Goal: Task Accomplishment & Management: Use online tool/utility

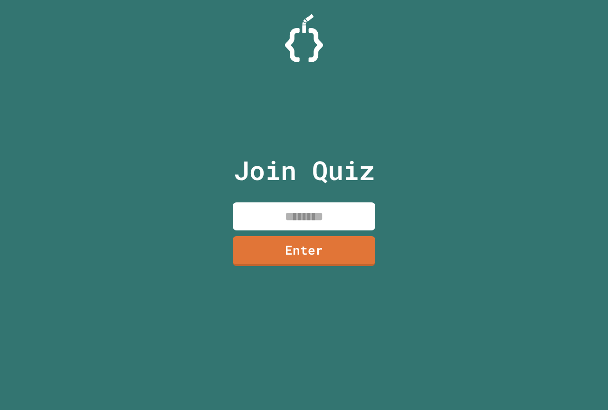
click at [297, 211] on input at bounding box center [304, 216] width 143 height 28
type input "********"
click at [329, 264] on div "Join Quiz ******** Enter" at bounding box center [304, 205] width 160 height 362
click at [319, 239] on link "Enter" at bounding box center [304, 249] width 141 height 31
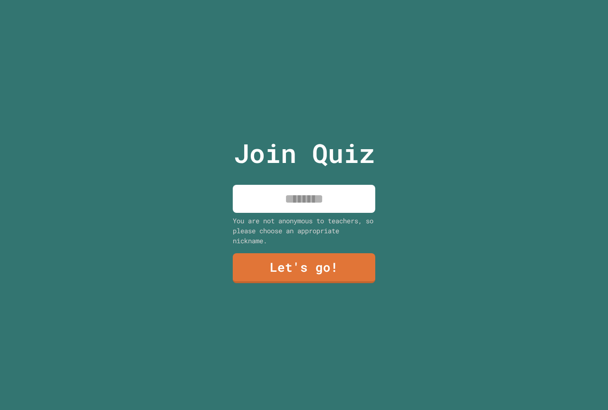
click at [300, 205] on input at bounding box center [304, 199] width 143 height 28
type input "******"
click at [302, 259] on link "Let's go!" at bounding box center [304, 267] width 138 height 31
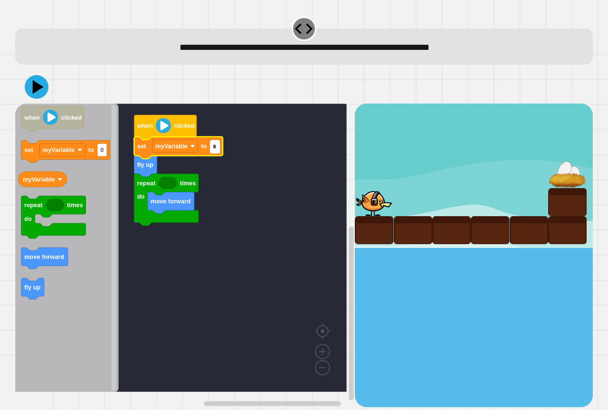
type input "*"
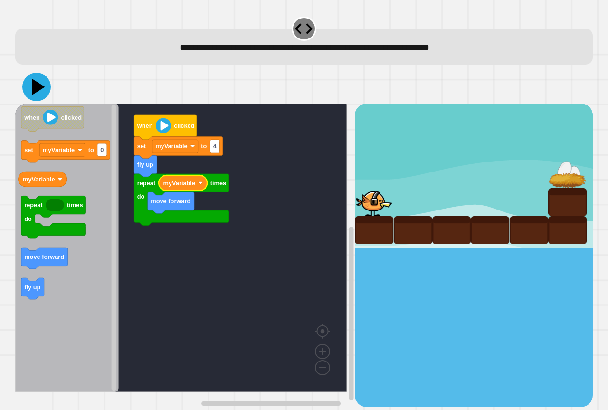
click at [42, 92] on icon at bounding box center [36, 87] width 29 height 29
click at [212, 146] on rect "Blockly Workspace" at bounding box center [215, 146] width 10 height 13
type input "*"
click at [39, 84] on icon at bounding box center [36, 87] width 29 height 29
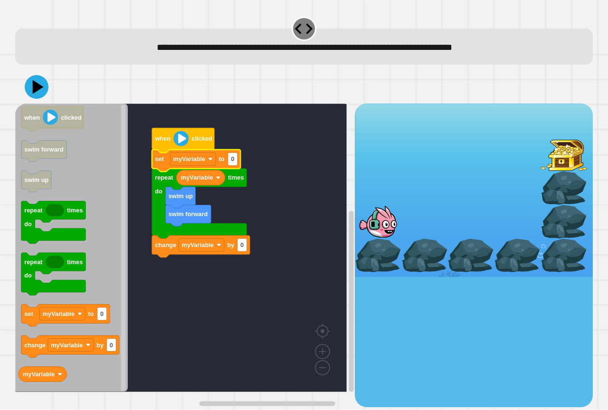
click at [238, 162] on icon "Blockly Workspace" at bounding box center [196, 161] width 89 height 22
click at [235, 157] on rect "Blockly Workspace" at bounding box center [233, 159] width 10 height 13
type input "*"
click at [42, 93] on icon at bounding box center [37, 87] width 26 height 26
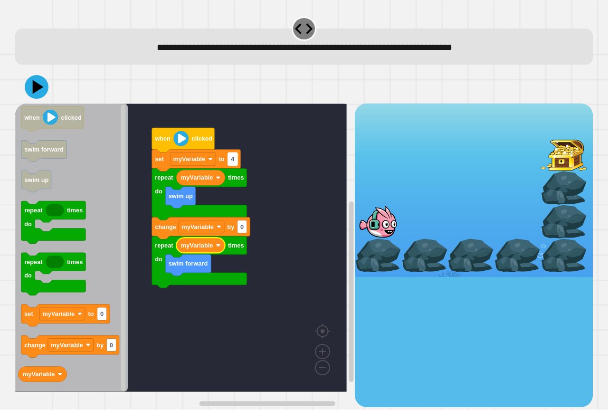
click at [233, 158] on text "4" at bounding box center [233, 159] width 4 height 7
type input "*"
click at [32, 83] on icon at bounding box center [36, 87] width 29 height 29
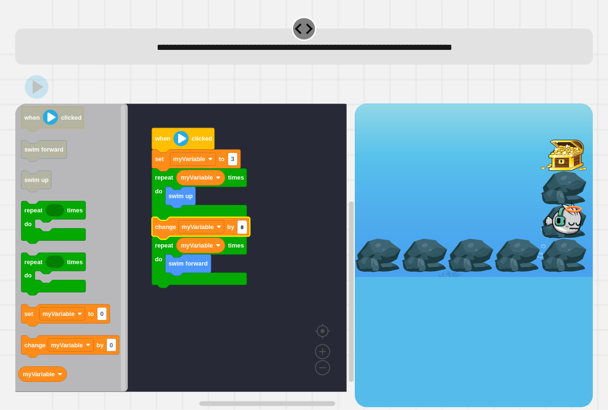
click at [242, 227] on input "*" at bounding box center [243, 227] width 10 height 13
type input "*"
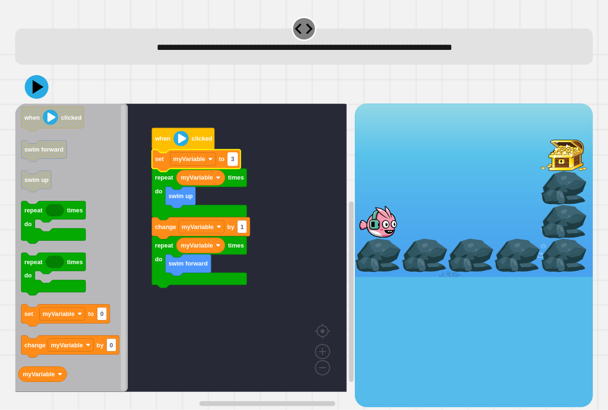
click at [231, 155] on rect "Blockly Workspace" at bounding box center [233, 159] width 10 height 13
type input "*"
click at [35, 86] on icon at bounding box center [38, 87] width 13 height 17
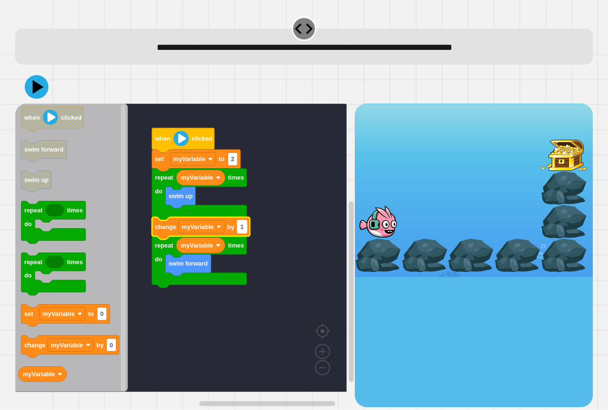
click at [247, 231] on rect "Blockly Workspace" at bounding box center [243, 226] width 10 height 13
type input "*"
click at [39, 87] on icon at bounding box center [38, 87] width 13 height 17
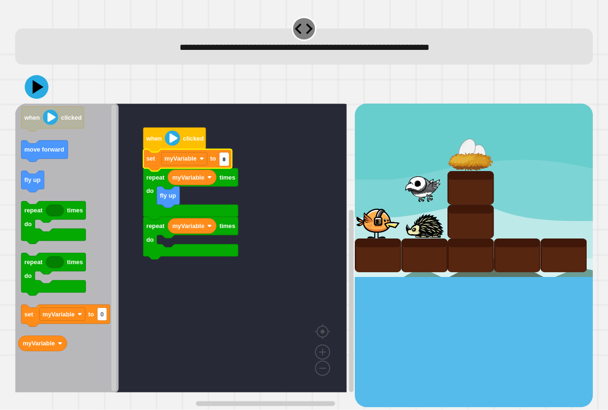
type input "*"
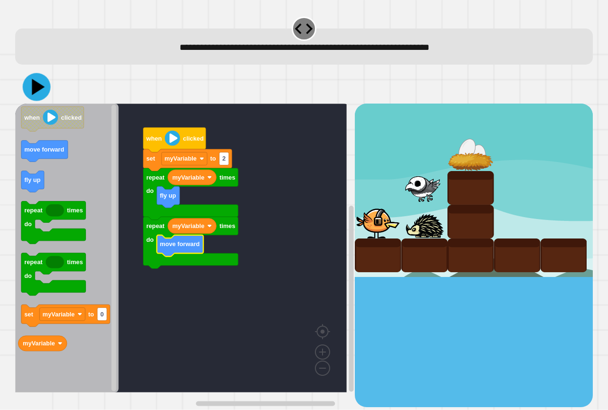
click at [36, 90] on icon at bounding box center [38, 87] width 13 height 16
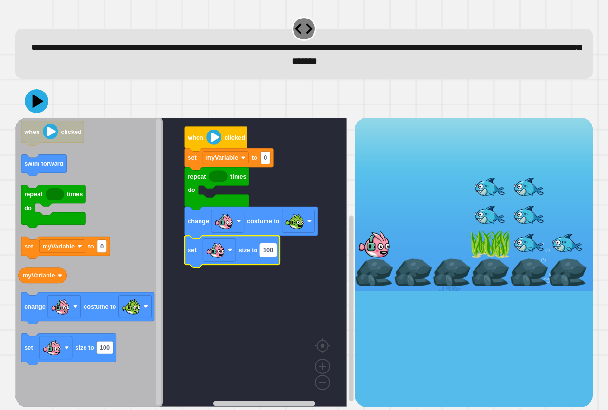
click at [269, 254] on text "100" at bounding box center [268, 250] width 10 height 7
type input "**********"
click at [300, 279] on rect "Blockly Workspace" at bounding box center [181, 262] width 332 height 289
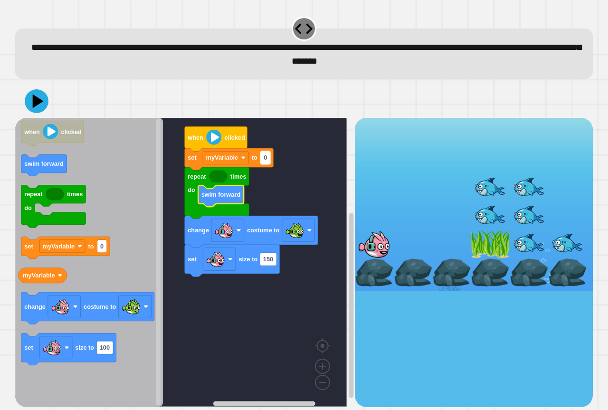
click at [262, 157] on rect "Blockly Workspace" at bounding box center [266, 158] width 10 height 13
type input "*"
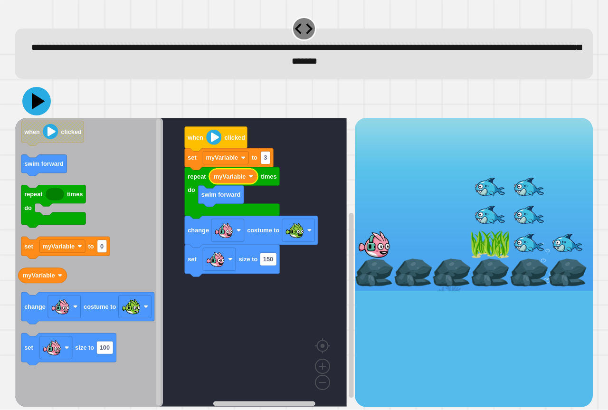
click at [52, 114] on div at bounding box center [304, 101] width 578 height 33
click at [48, 104] on button at bounding box center [37, 101] width 24 height 24
type input "*"
click at [33, 92] on icon at bounding box center [36, 101] width 29 height 29
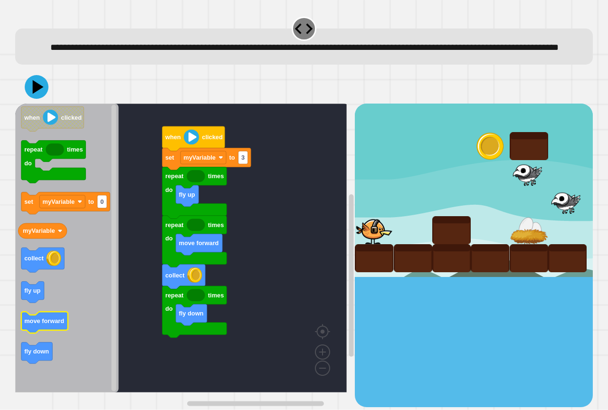
click at [43, 325] on text "move forward" at bounding box center [44, 321] width 40 height 7
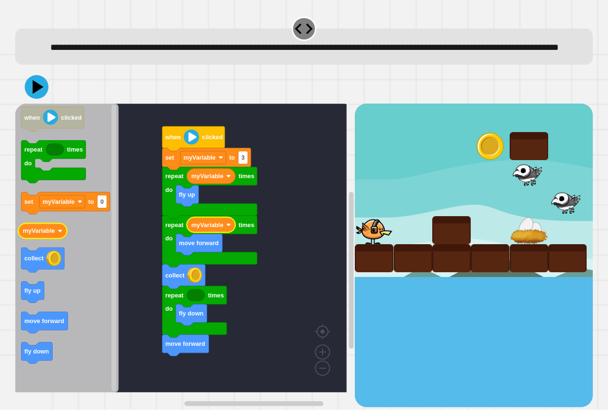
click at [206, 255] on div "when clicked set myVariable to 3 repeat times do move forward repeat times do f…" at bounding box center [185, 255] width 340 height 303
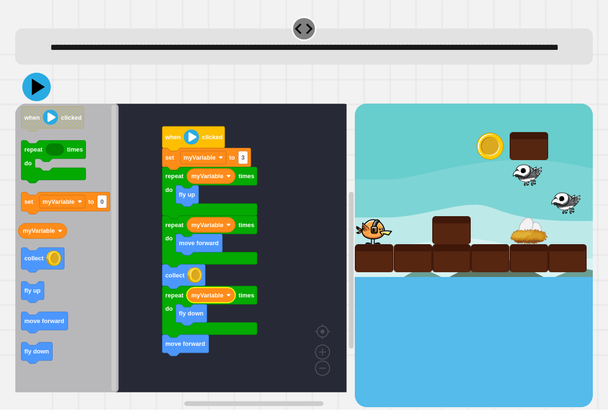
click at [34, 95] on icon at bounding box center [38, 87] width 13 height 17
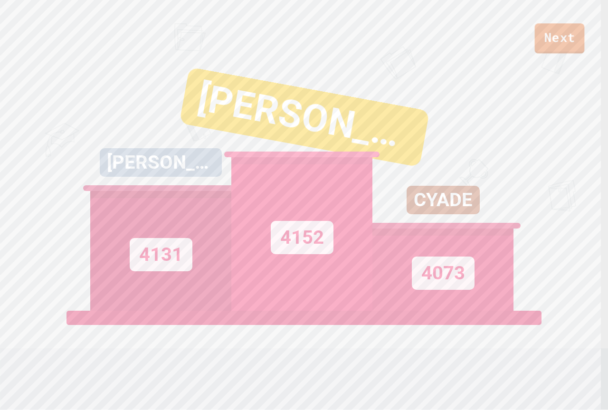
click at [562, 25] on link "Next" at bounding box center [560, 38] width 50 height 30
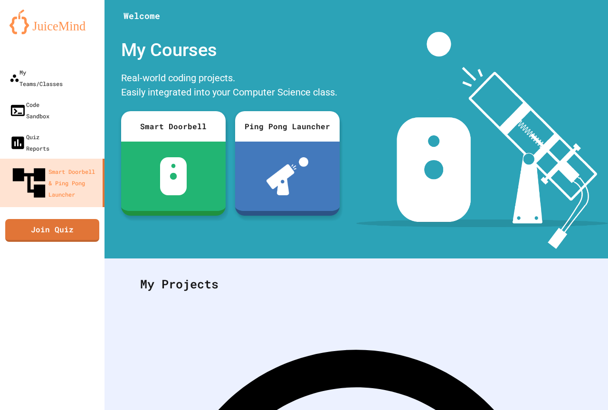
click at [70, 196] on div "My Teams/Classes Code Sandbox Quiz Reports Smart Doorbell & Ping Pong Launcher …" at bounding box center [52, 205] width 105 height 410
click at [64, 217] on link "Join Quiz" at bounding box center [52, 229] width 91 height 24
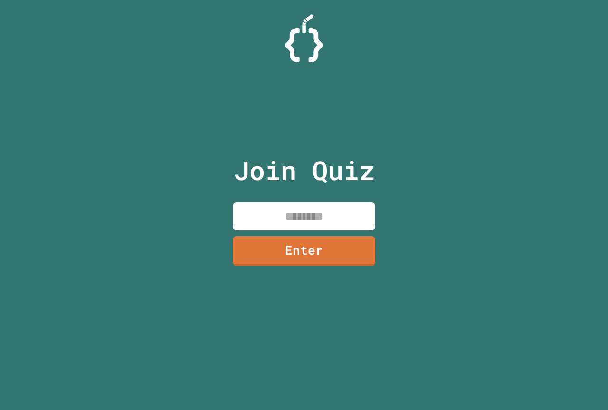
click at [252, 218] on input at bounding box center [304, 216] width 143 height 28
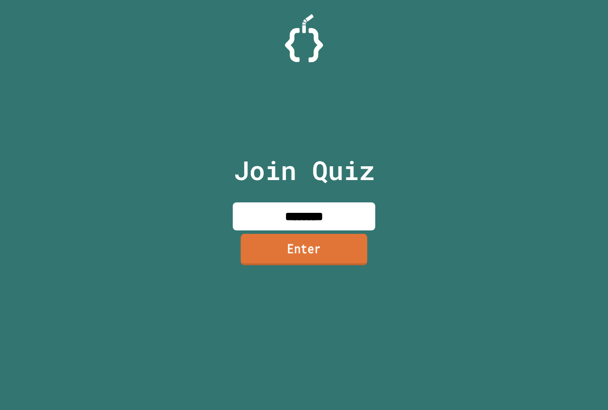
type input "********"
click at [299, 240] on link "Enter" at bounding box center [304, 249] width 127 height 31
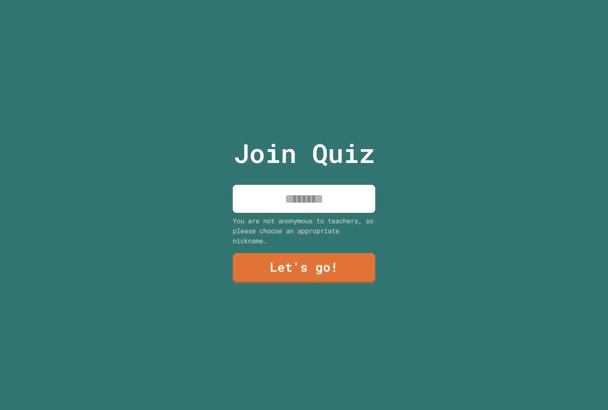
click at [276, 203] on input at bounding box center [304, 199] width 143 height 28
type input "*******"
click at [278, 279] on link "Let's go!" at bounding box center [304, 266] width 136 height 31
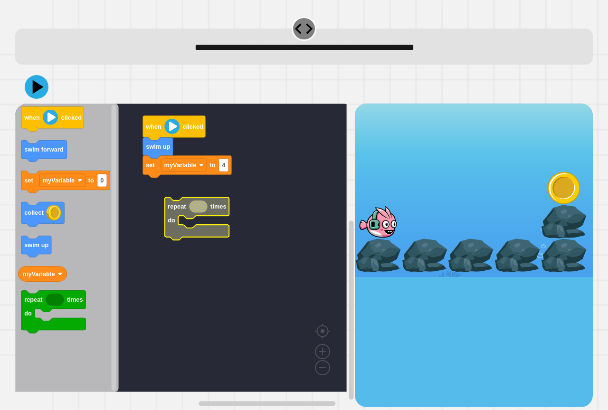
click at [143, 187] on rect "Blockly Workspace" at bounding box center [181, 248] width 332 height 288
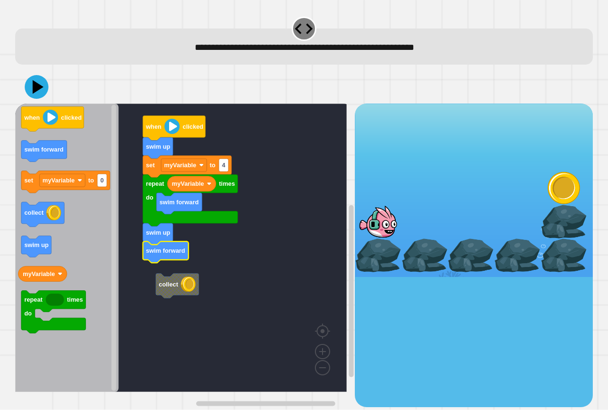
click at [153, 267] on rect "Blockly Workspace" at bounding box center [181, 248] width 332 height 288
click at [43, 106] on icon "Blockly Workspace" at bounding box center [67, 248] width 104 height 288
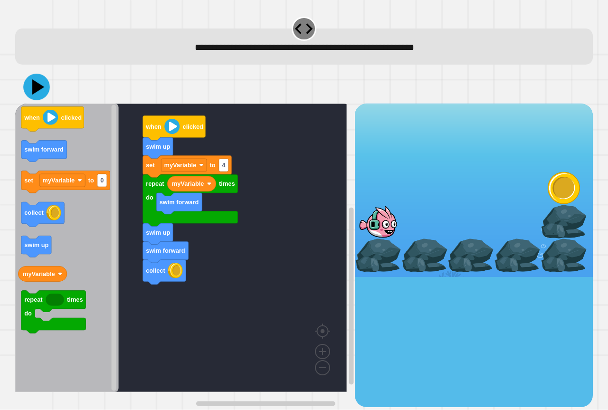
click at [37, 88] on icon at bounding box center [38, 87] width 12 height 16
click at [41, 86] on icon at bounding box center [38, 87] width 13 height 17
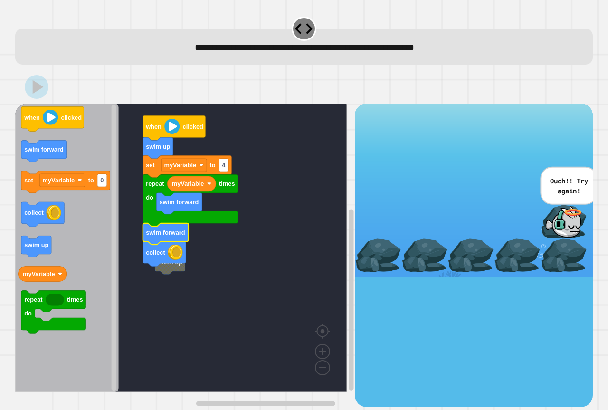
click at [37, 86] on icon at bounding box center [38, 87] width 11 height 14
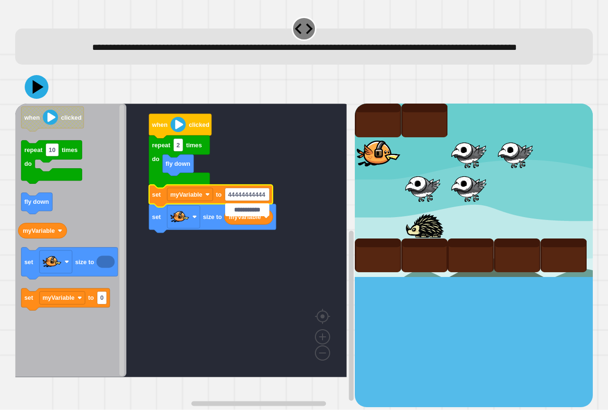
type input "**********"
click at [38, 95] on icon at bounding box center [38, 87] width 13 height 17
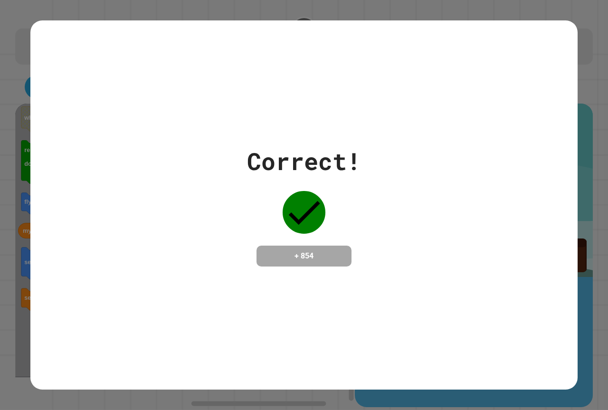
click at [305, 223] on icon at bounding box center [304, 212] width 43 height 43
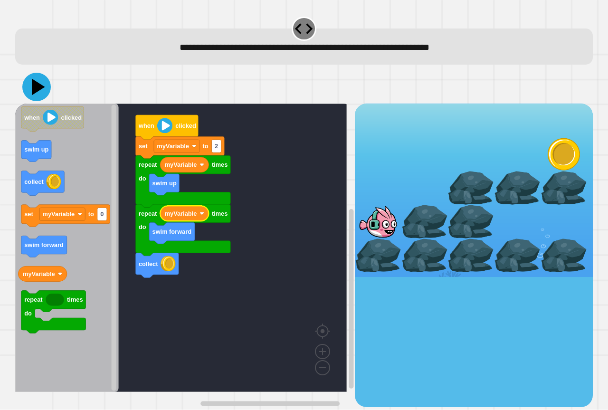
click at [39, 92] on icon at bounding box center [36, 87] width 29 height 29
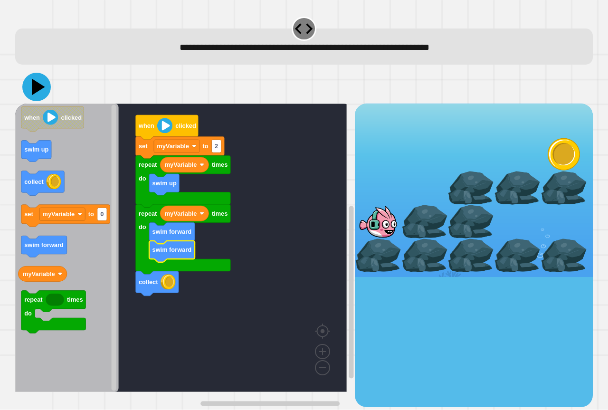
click at [35, 85] on icon at bounding box center [38, 87] width 13 height 17
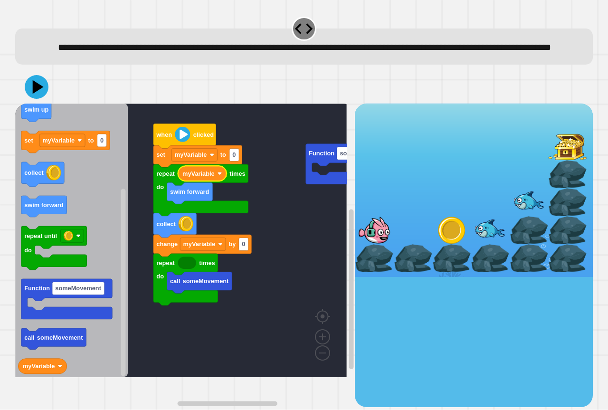
click at [256, 202] on rect "Blockly Workspace" at bounding box center [181, 241] width 332 height 274
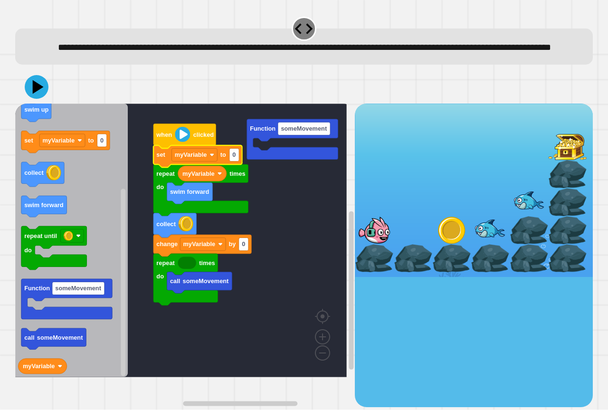
click at [238, 162] on rect "Blockly Workspace" at bounding box center [234, 155] width 10 height 13
type input "*"
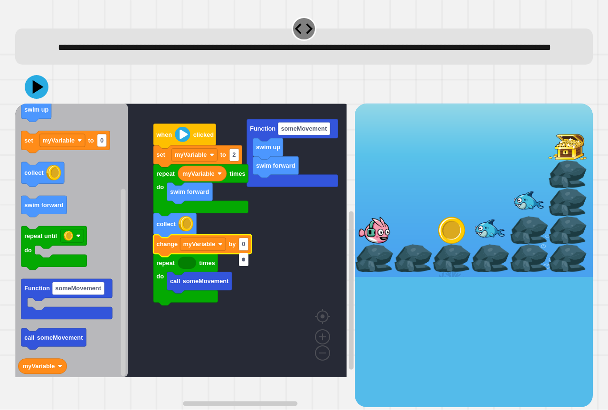
type input "*"
click at [35, 97] on icon at bounding box center [36, 87] width 29 height 29
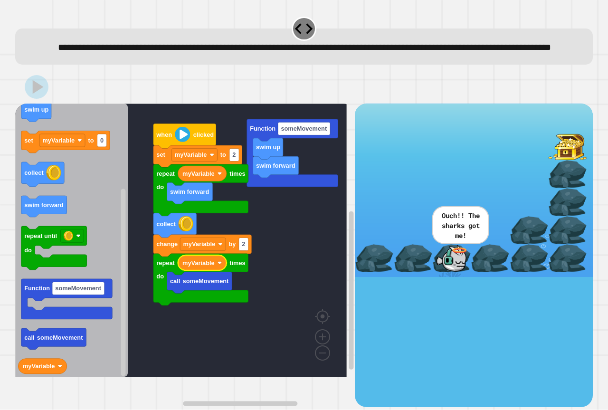
click at [33, 98] on icon at bounding box center [37, 87] width 24 height 24
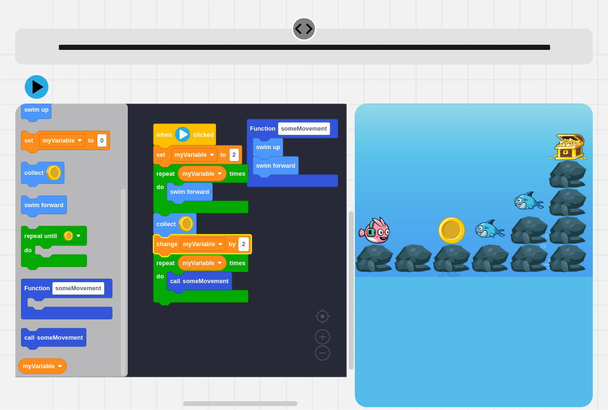
click at [242, 251] on rect "Blockly Workspace" at bounding box center [244, 244] width 10 height 13
type input "*"
click at [29, 101] on icon at bounding box center [36, 87] width 29 height 29
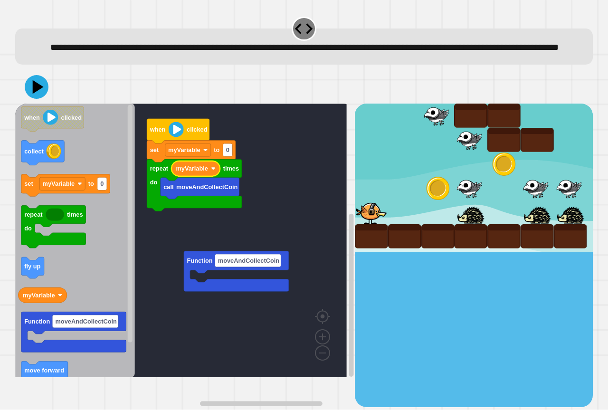
click at [101, 286] on icon "Blockly Workspace" at bounding box center [75, 241] width 120 height 274
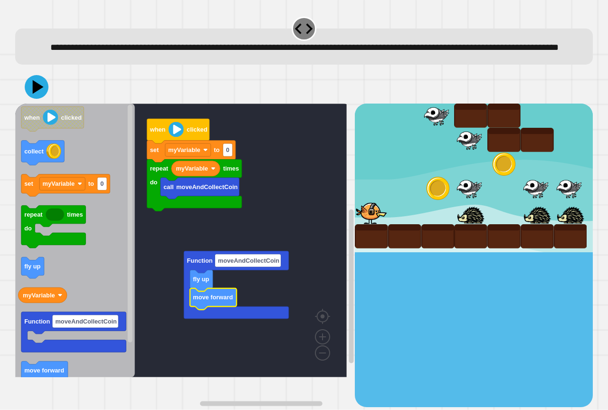
click at [97, 284] on icon "Blockly Workspace" at bounding box center [75, 241] width 120 height 274
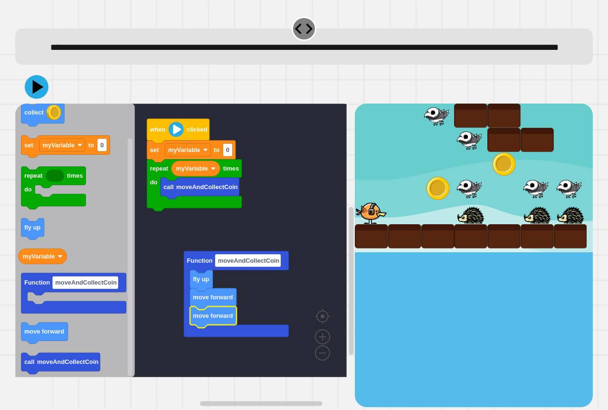
click at [104, 273] on icon "Blockly Workspace" at bounding box center [75, 241] width 120 height 274
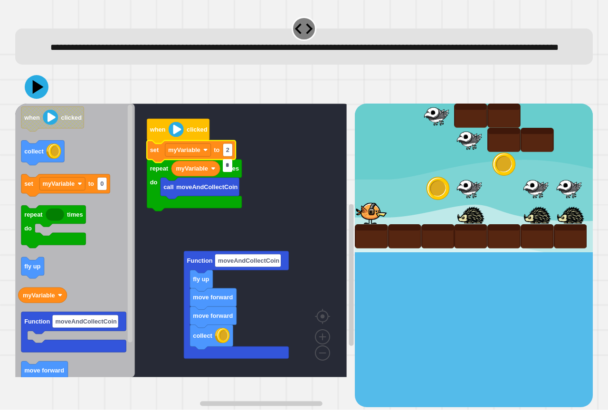
type input "*"
click at [28, 94] on icon at bounding box center [36, 87] width 29 height 29
